Goal: Transaction & Acquisition: Purchase product/service

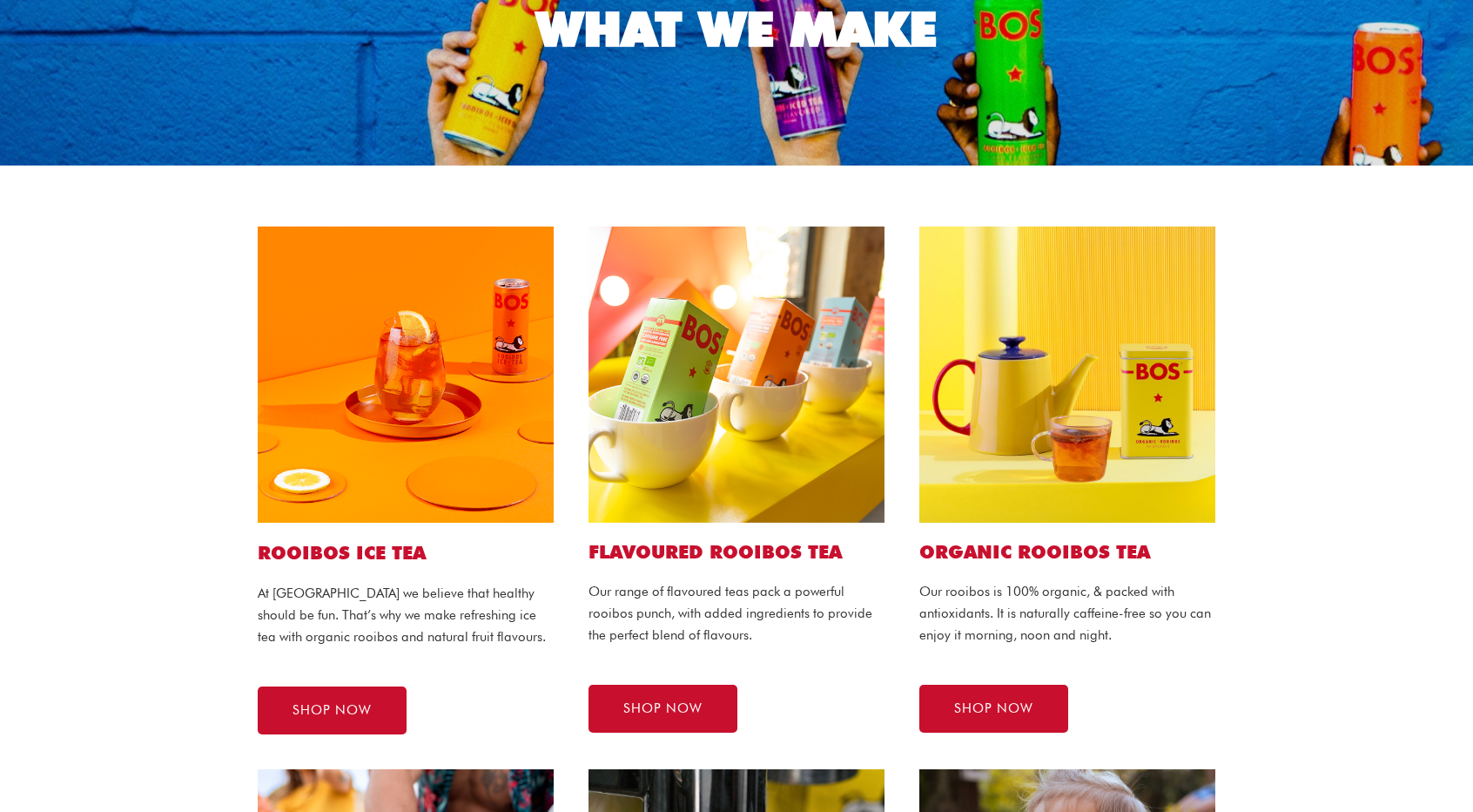
scroll to position [261, 0]
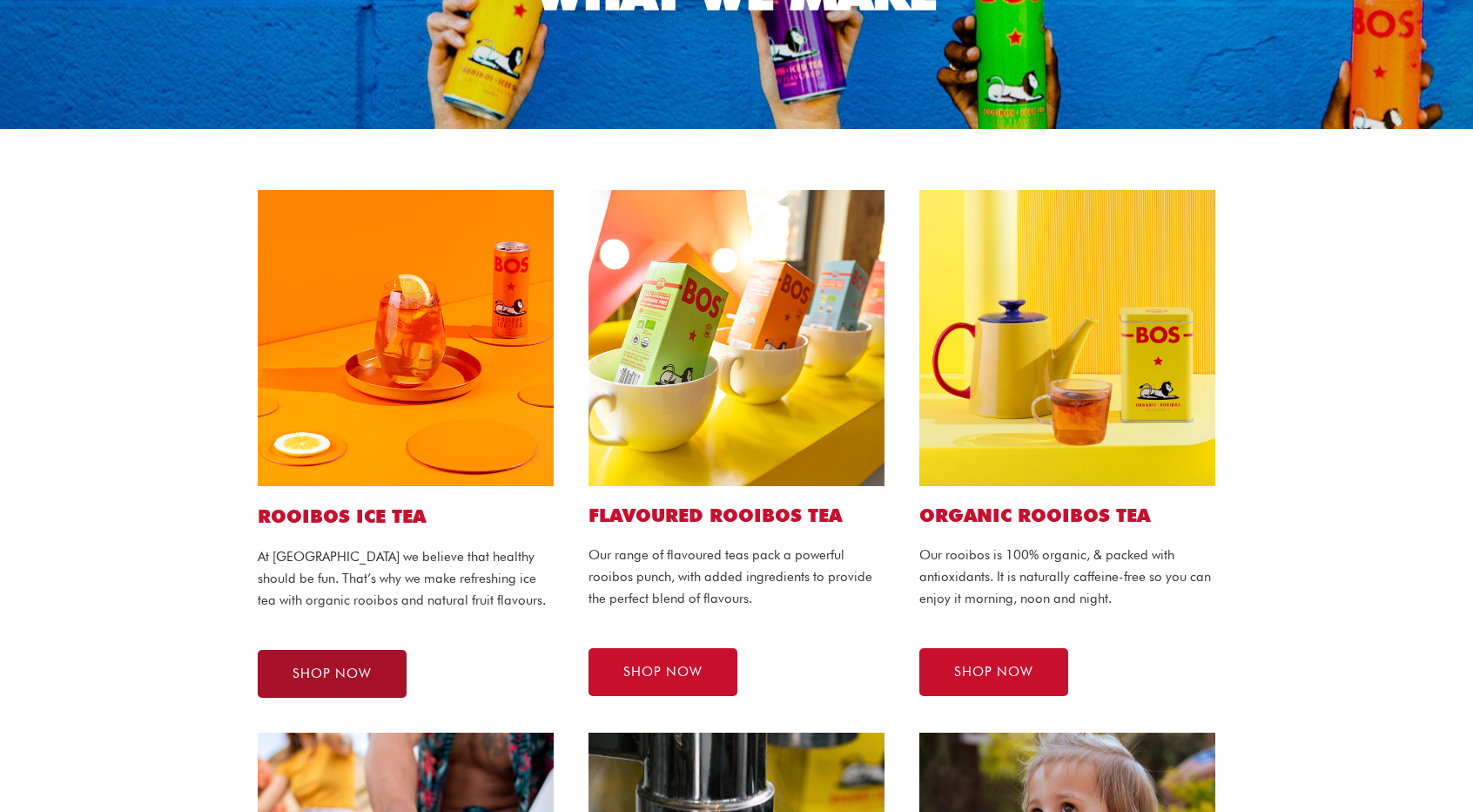
click at [359, 663] on link "SHOP NOW" at bounding box center [332, 674] width 149 height 48
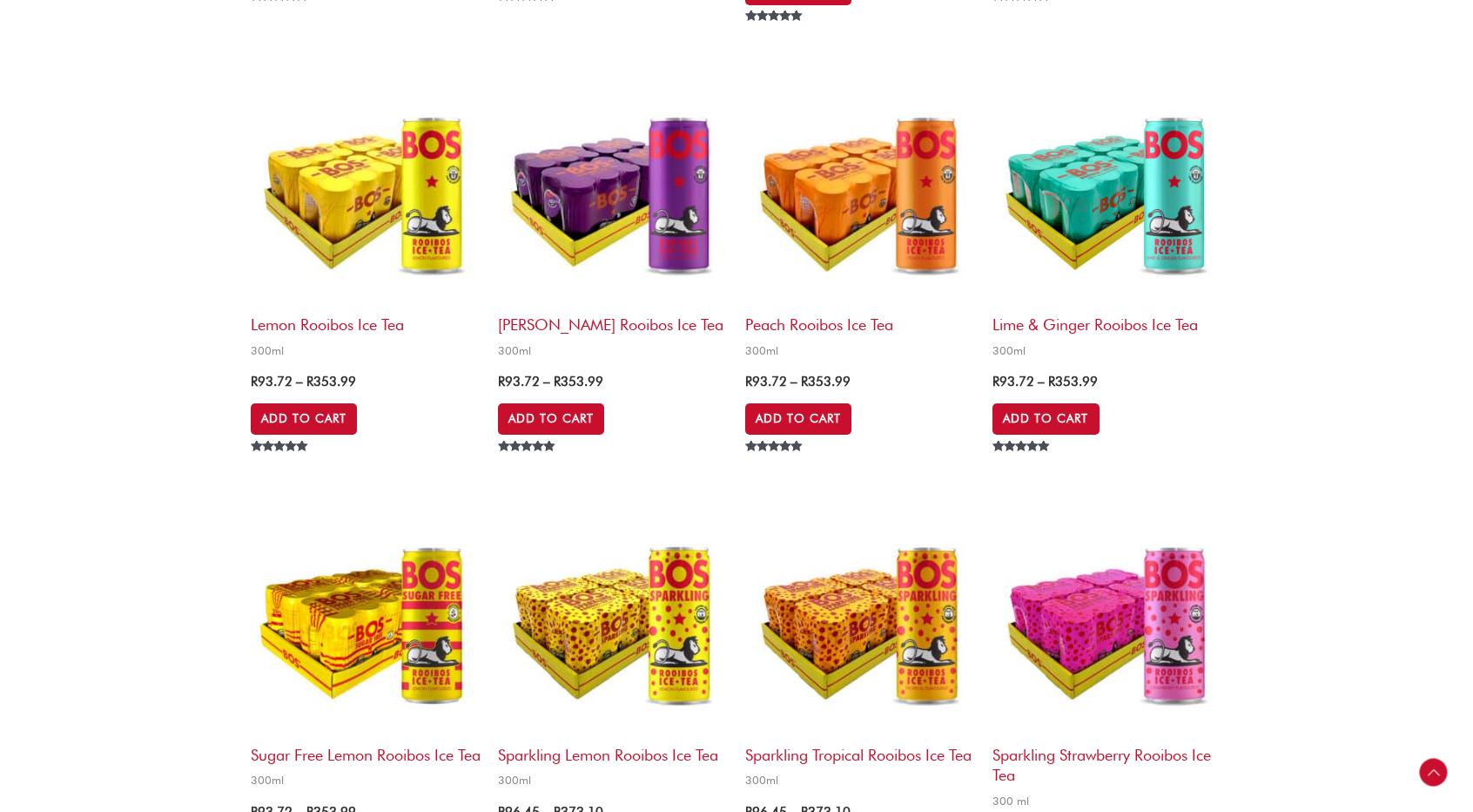
scroll to position [1916, 0]
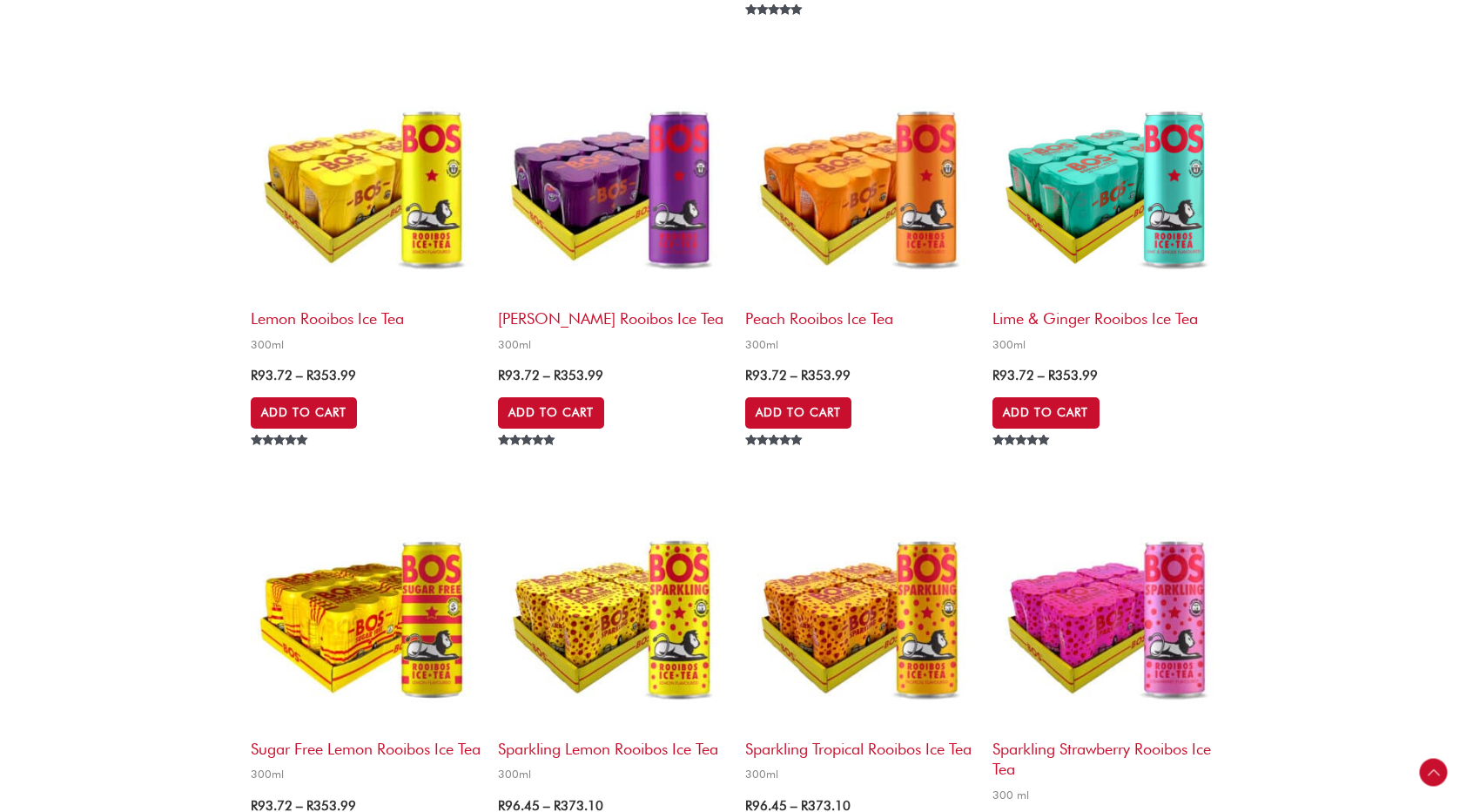
click at [1130, 182] on img at bounding box center [1107, 184] width 230 height 230
